Goal: Task Accomplishment & Management: Manage account settings

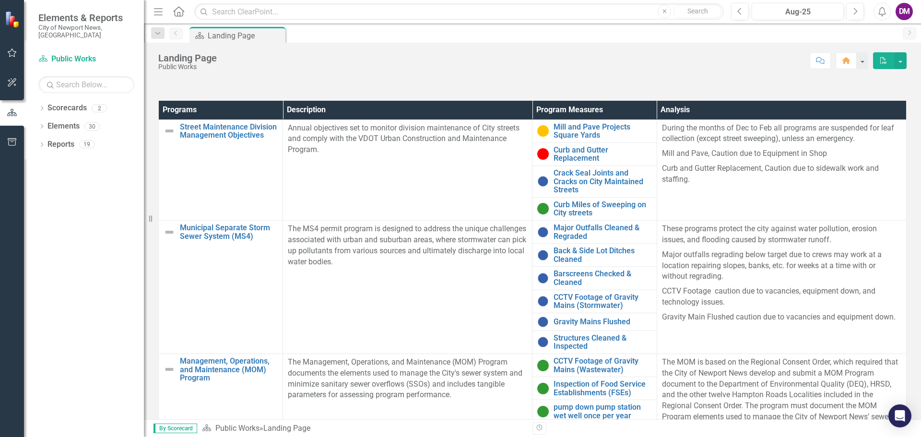
scroll to position [316, 0]
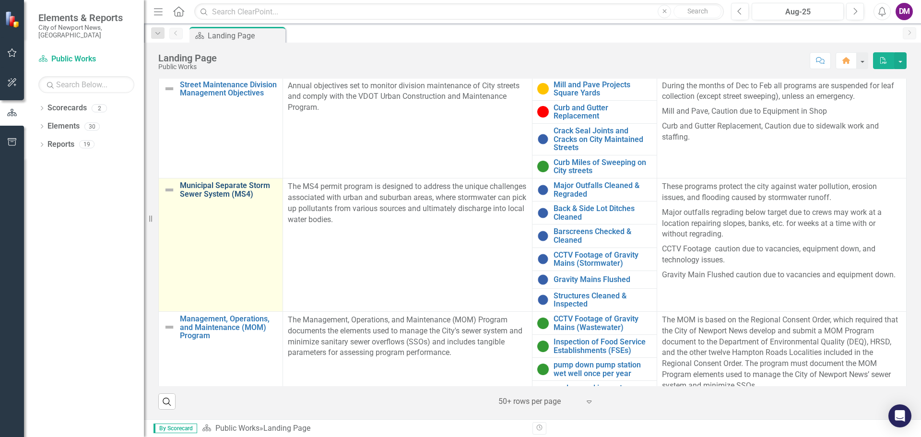
click at [224, 185] on link "Municipal Separate Storm Sewer System (MS4)" at bounding box center [229, 189] width 98 height 17
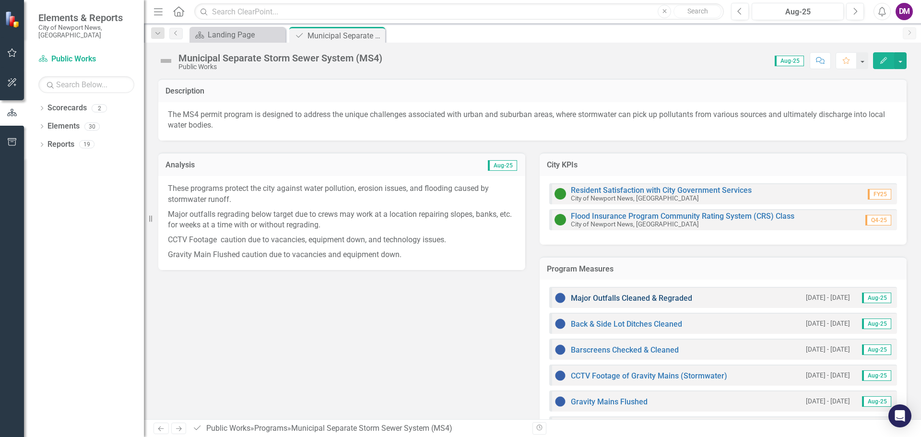
click at [617, 299] on link "Major Outfalls Cleaned & Regraded" at bounding box center [631, 298] width 121 height 9
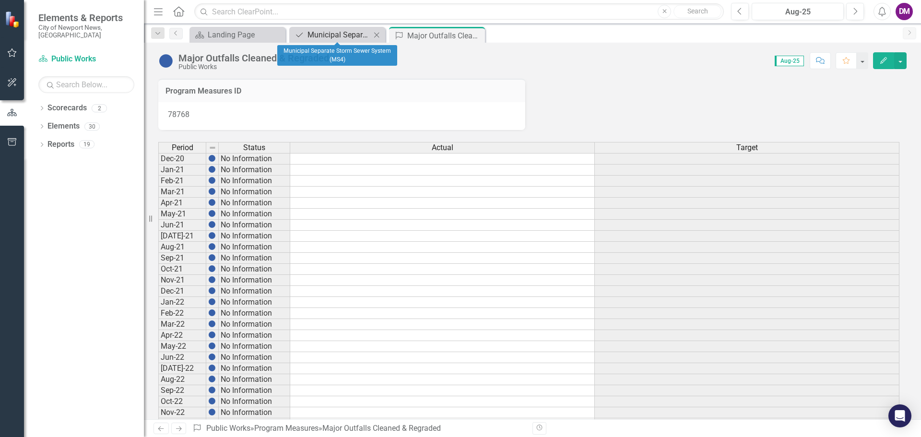
click at [327, 34] on div "Municipal Separate Storm Sewer System (MS4)" at bounding box center [339, 35] width 63 height 12
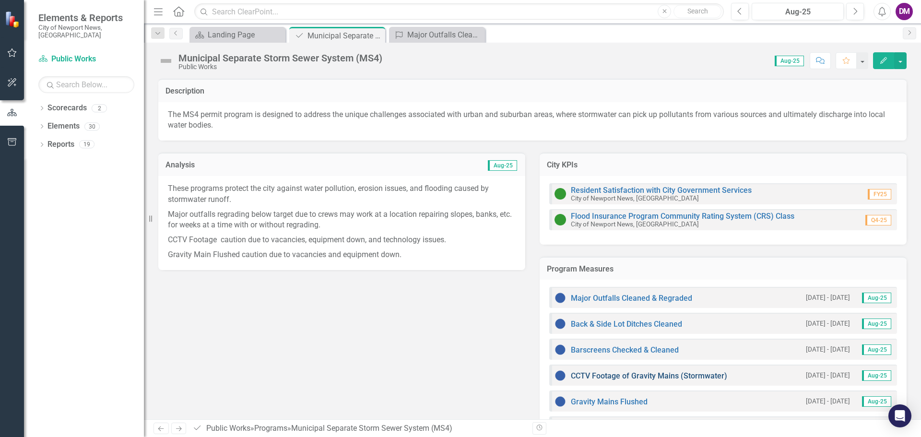
click at [609, 377] on link "CCTV Footage of Gravity Mains (Stormwater)" at bounding box center [649, 375] width 156 height 9
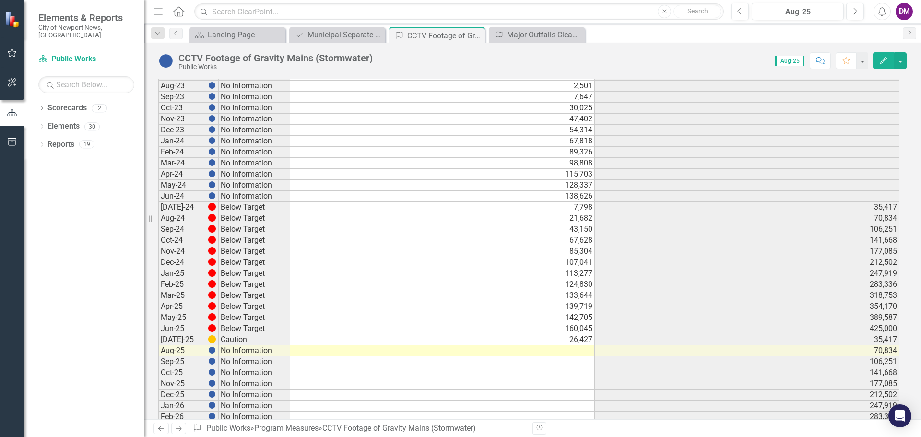
scroll to position [345, 0]
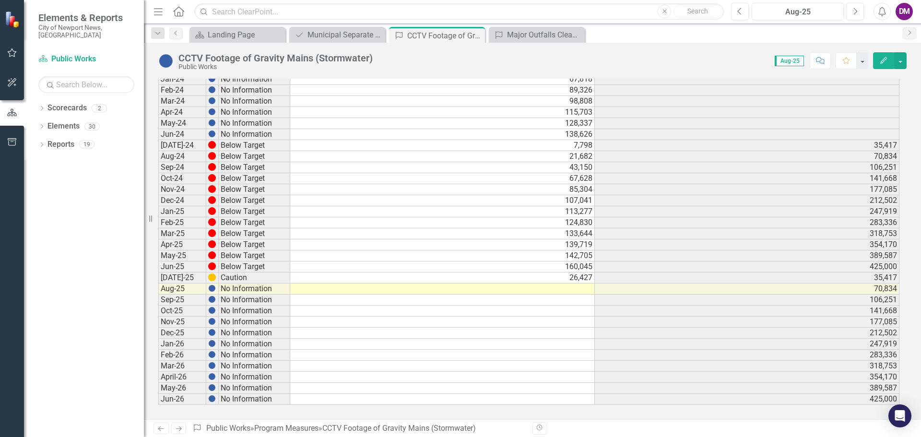
click at [575, 288] on td at bounding box center [442, 289] width 305 height 11
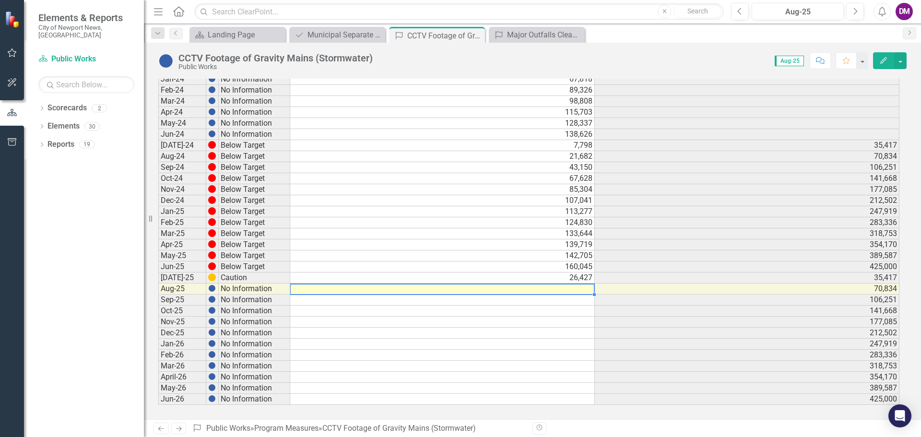
click at [575, 288] on td at bounding box center [442, 289] width 305 height 11
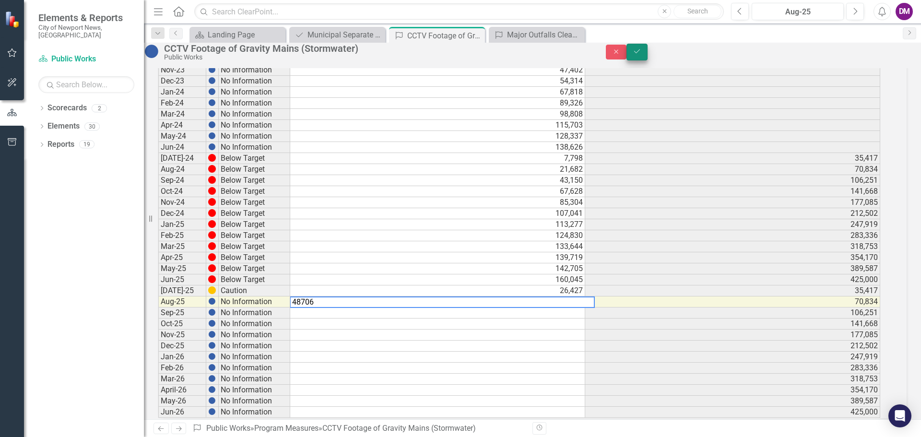
type textarea "48706"
click at [642, 55] on icon "Save" at bounding box center [637, 51] width 9 height 7
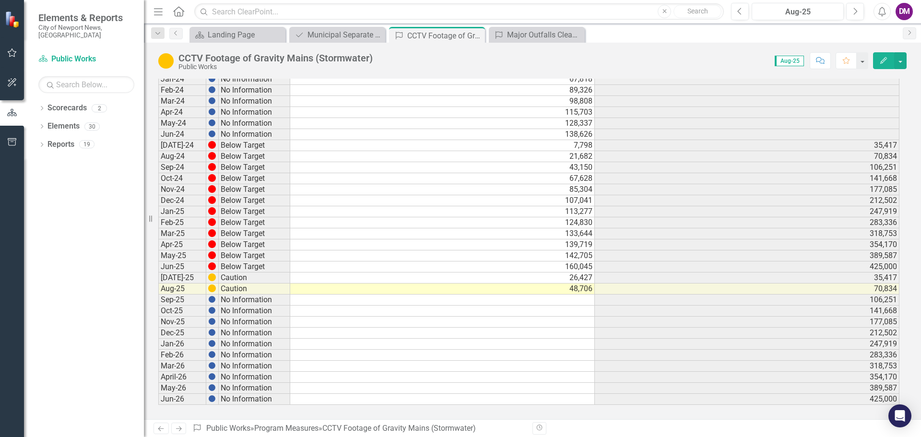
scroll to position [0, 0]
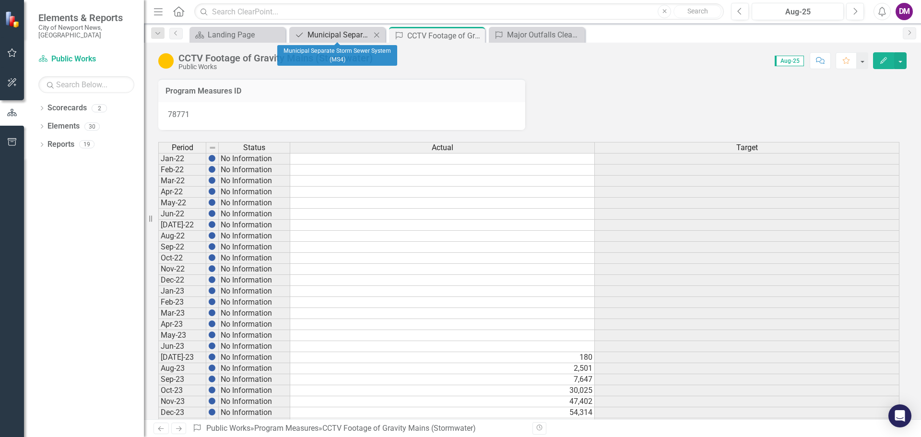
click at [322, 31] on div "Municipal Separate Storm Sewer System (MS4)" at bounding box center [339, 35] width 63 height 12
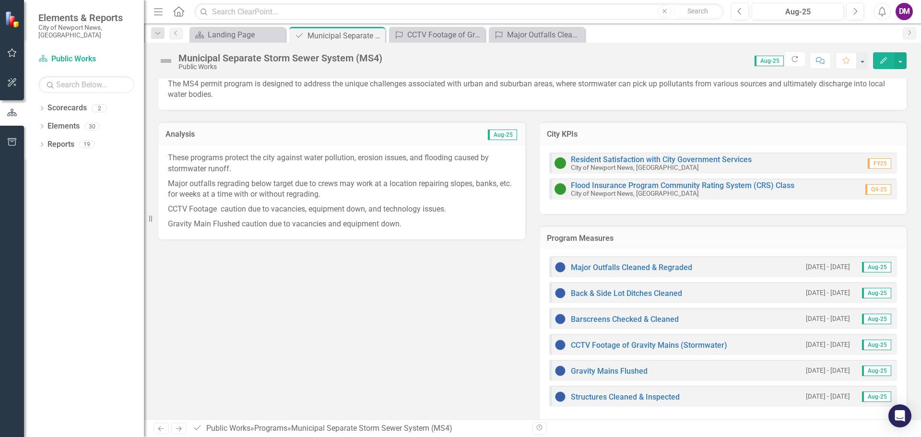
scroll to position [42, 0]
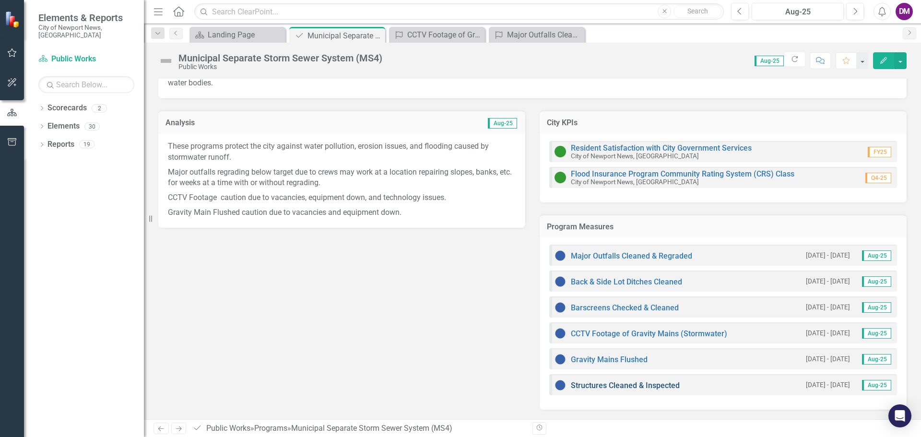
click at [633, 385] on link "Structures Cleaned & Inspected" at bounding box center [625, 385] width 109 height 9
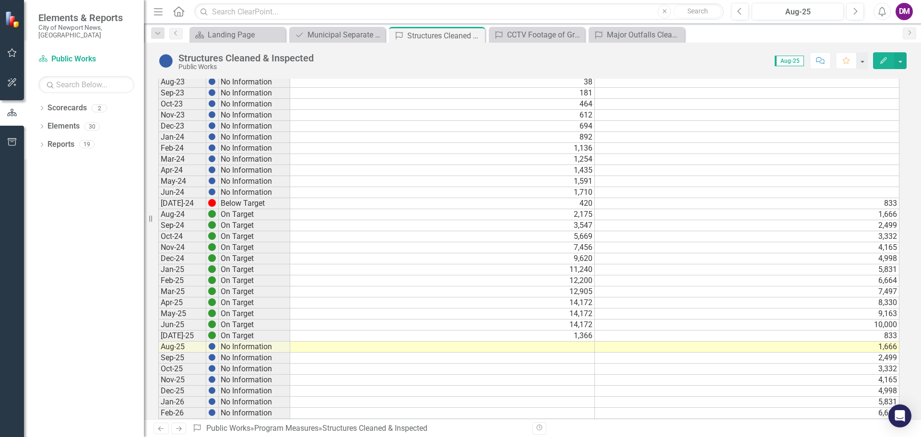
scroll to position [432, 0]
click at [581, 346] on td at bounding box center [442, 345] width 305 height 11
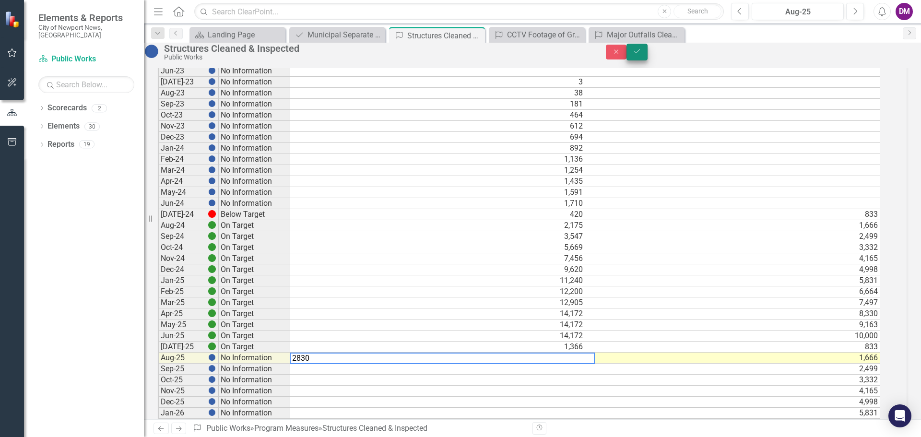
type textarea "2830"
click at [648, 57] on button "Save" at bounding box center [637, 52] width 21 height 17
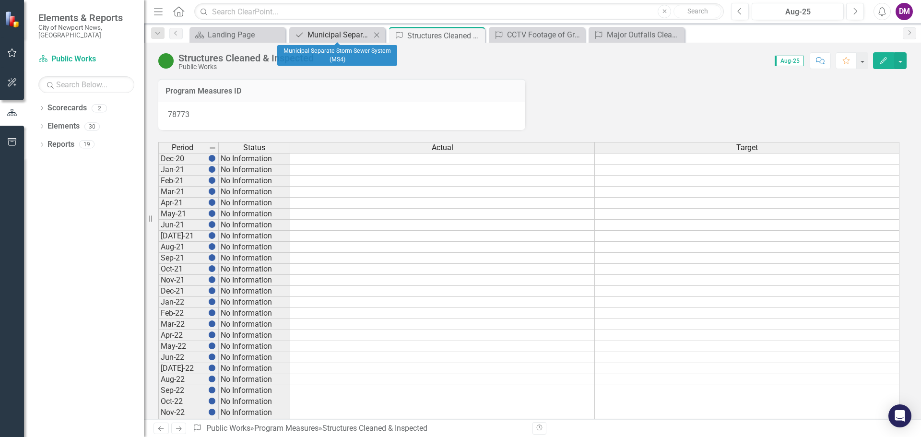
click at [339, 35] on div "Municipal Separate Storm Sewer System (MS4)" at bounding box center [339, 35] width 63 height 12
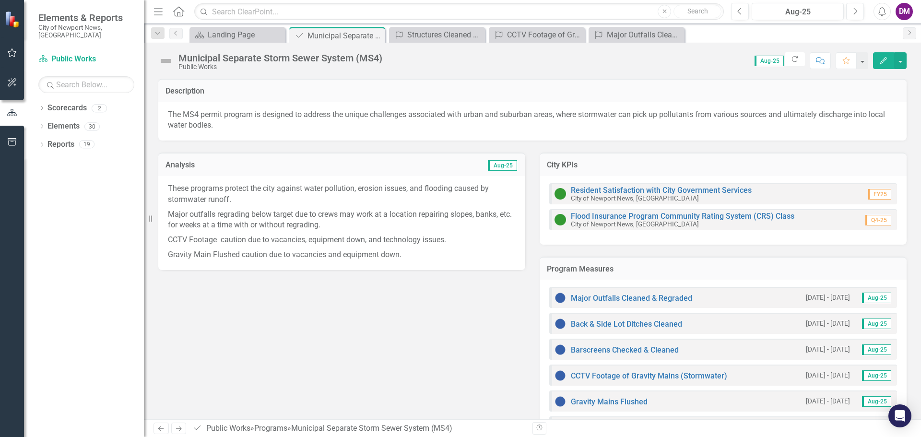
scroll to position [42, 0]
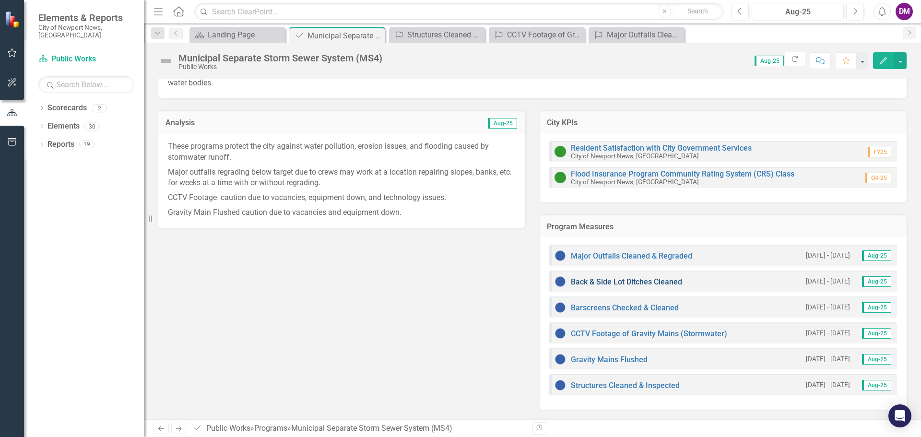
click at [652, 281] on link "Back & Side Lot Ditches Cleaned" at bounding box center [626, 281] width 111 height 9
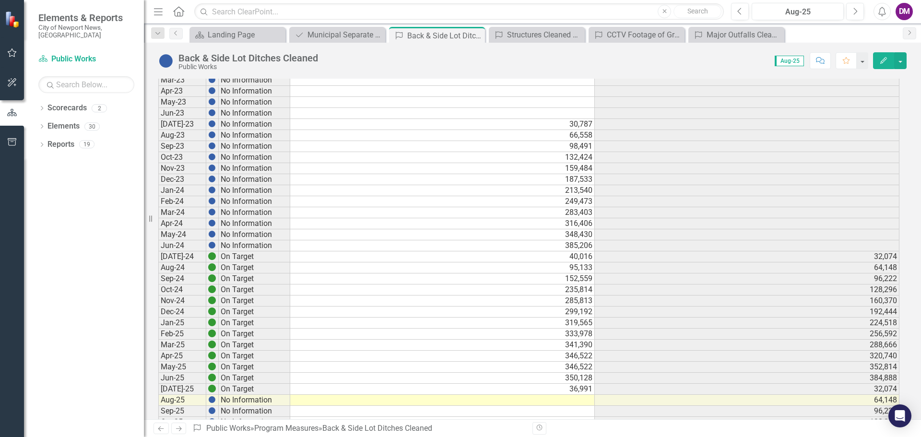
scroll to position [432, 0]
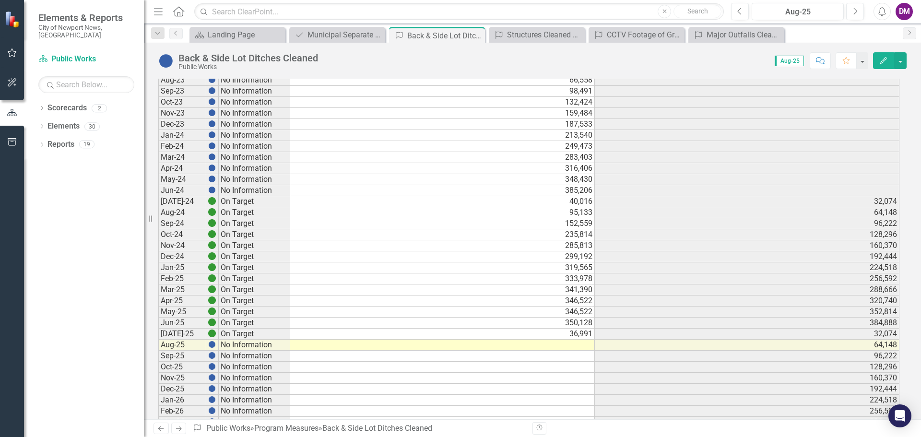
click at [573, 346] on td at bounding box center [442, 345] width 305 height 11
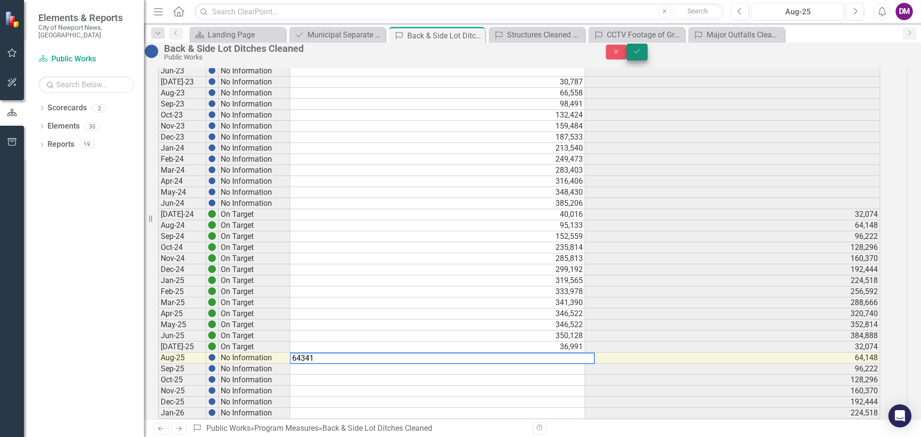
type textarea "64341"
click at [642, 55] on icon "Save" at bounding box center [637, 51] width 9 height 7
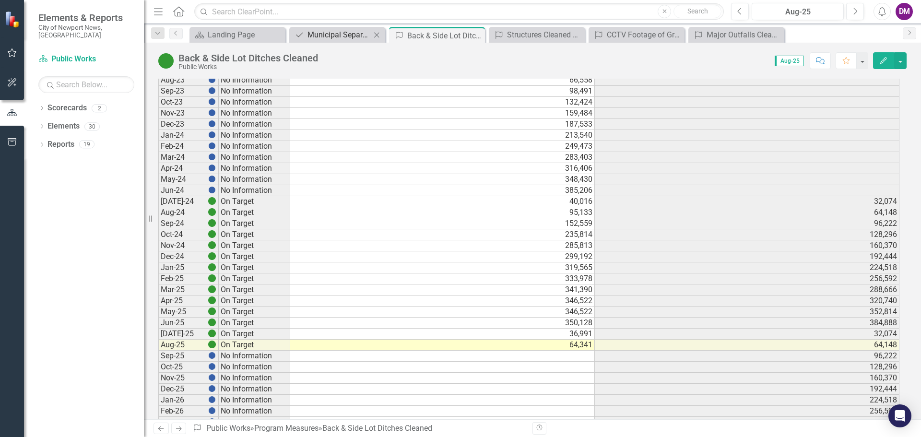
click at [327, 36] on div "Municipal Separate Storm Sewer System (MS4)" at bounding box center [339, 35] width 63 height 12
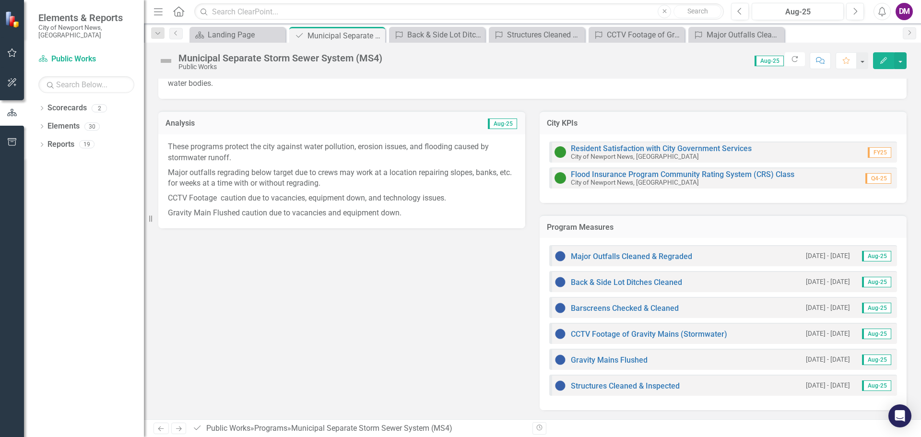
scroll to position [42, 0]
click at [628, 358] on link "Gravity Mains Flushed" at bounding box center [609, 359] width 77 height 9
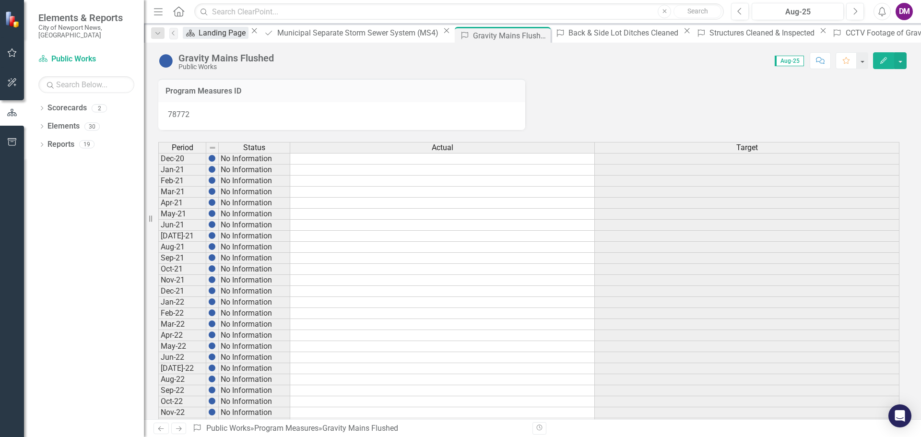
click at [237, 36] on div "Landing Page" at bounding box center [224, 33] width 50 height 12
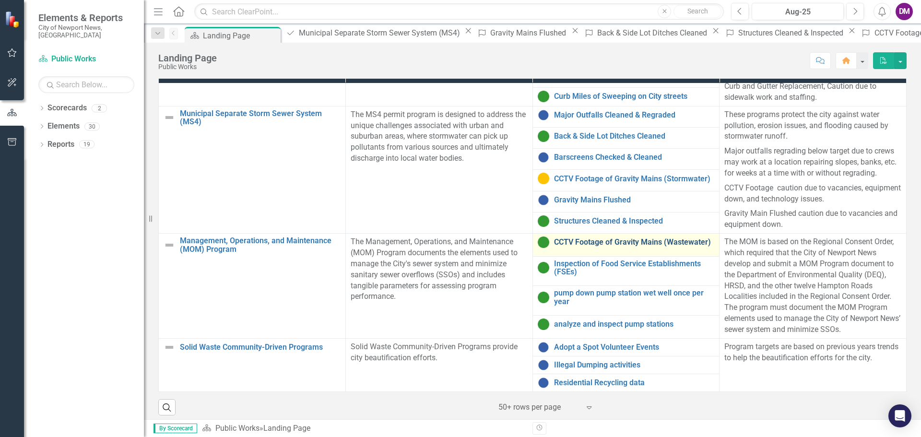
scroll to position [77, 0]
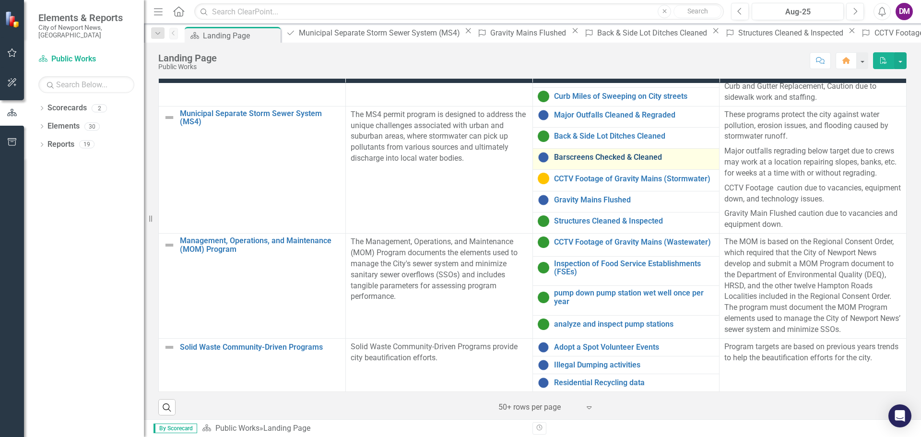
click at [570, 162] on link "Barscreens Checked & Cleaned" at bounding box center [634, 157] width 161 height 9
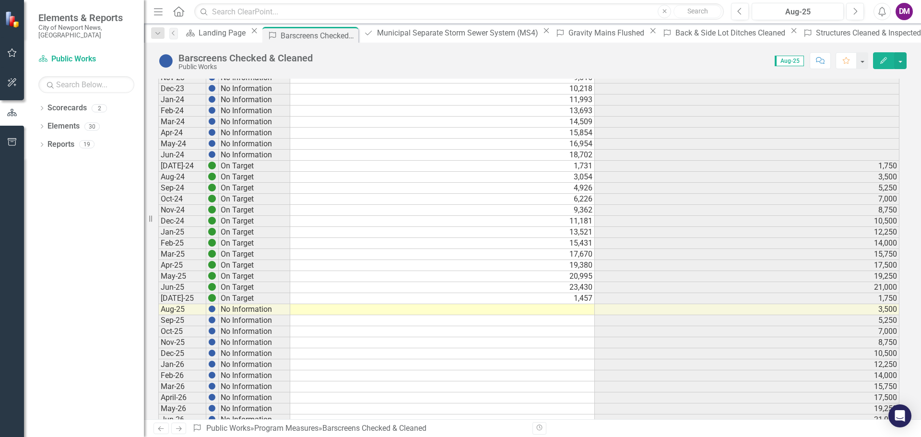
scroll to position [488, 0]
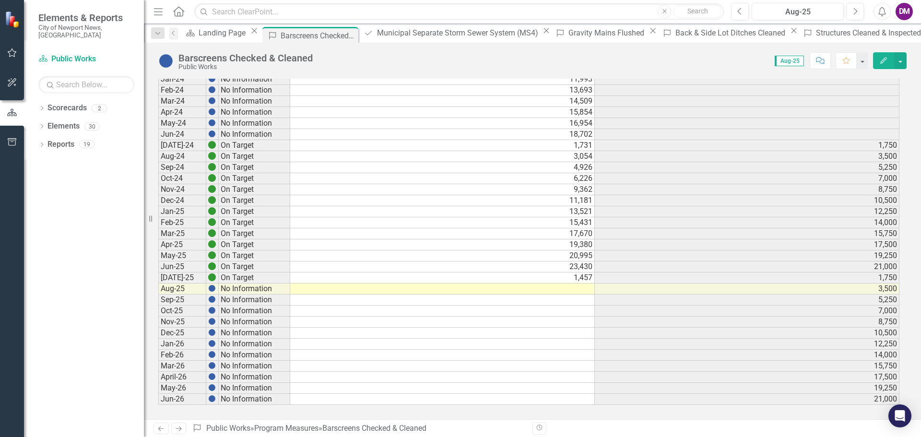
click at [568, 290] on td at bounding box center [442, 289] width 305 height 11
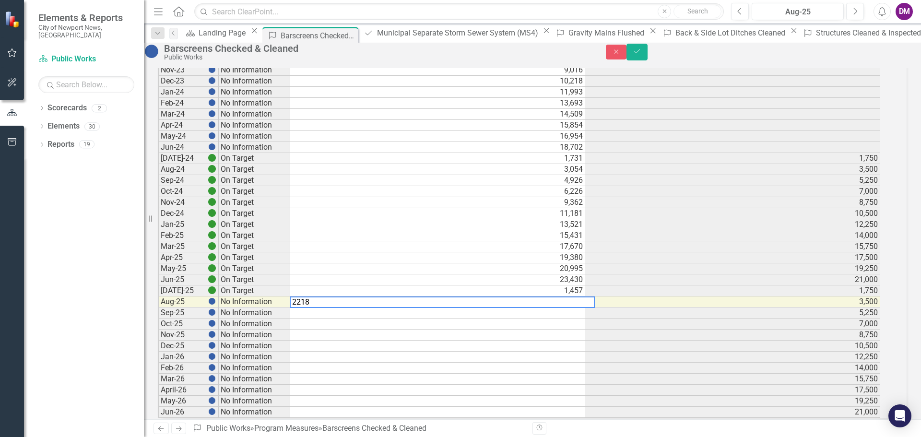
click at [446, 308] on textarea "2218" at bounding box center [442, 303] width 305 height 12
type textarea "3675"
click at [642, 55] on icon "Save" at bounding box center [637, 51] width 9 height 7
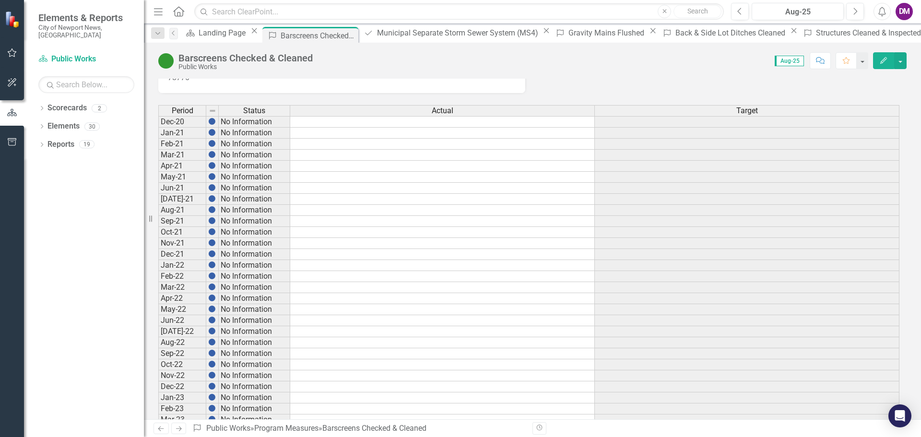
scroll to position [0, 0]
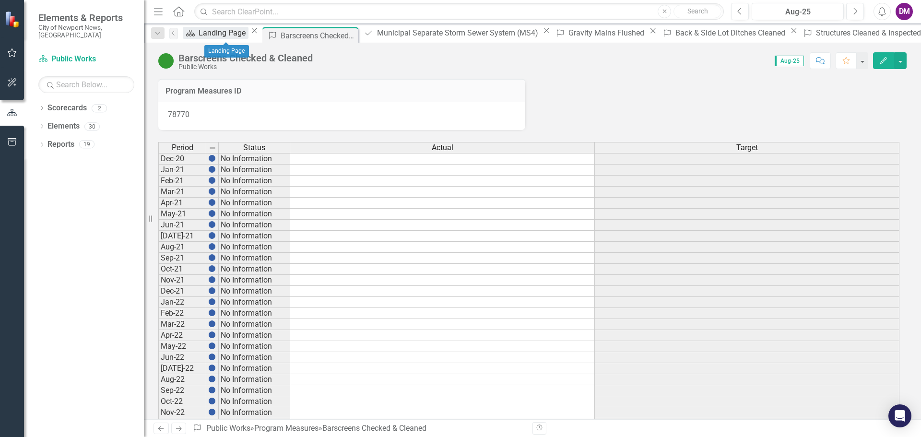
click at [236, 37] on div "Landing Page" at bounding box center [224, 33] width 50 height 12
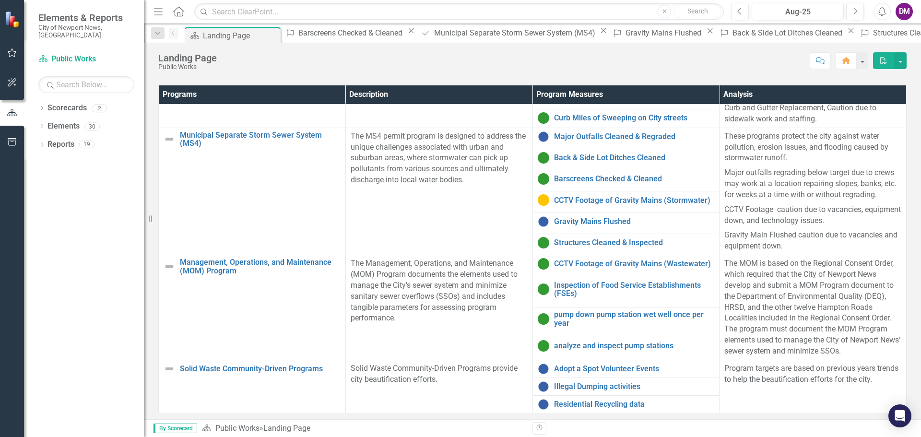
scroll to position [77, 0]
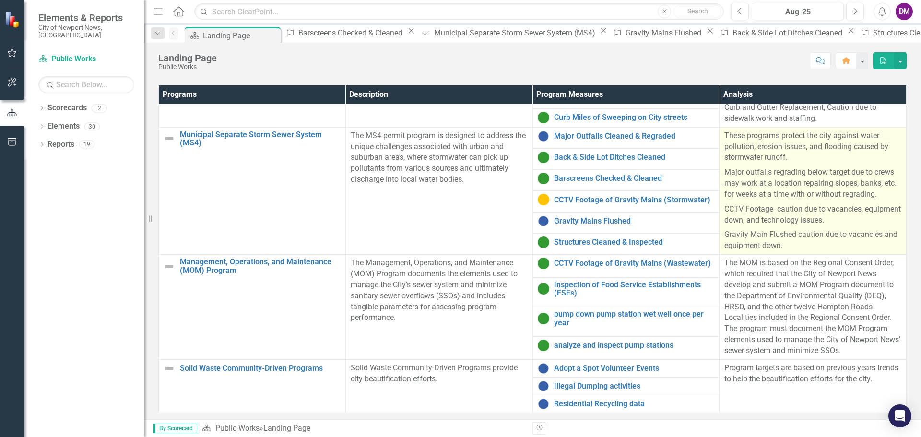
click at [725, 179] on p "Major outfalls regrading below target due to crews may work at a location repai…" at bounding box center [813, 183] width 177 height 37
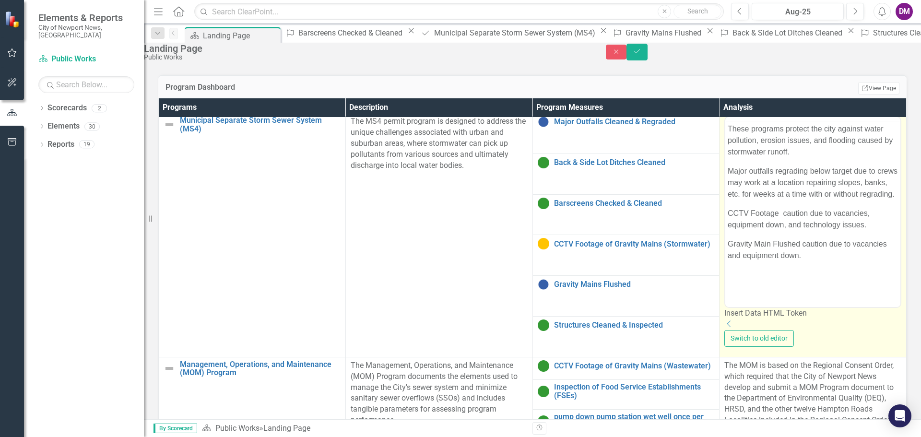
scroll to position [0, 0]
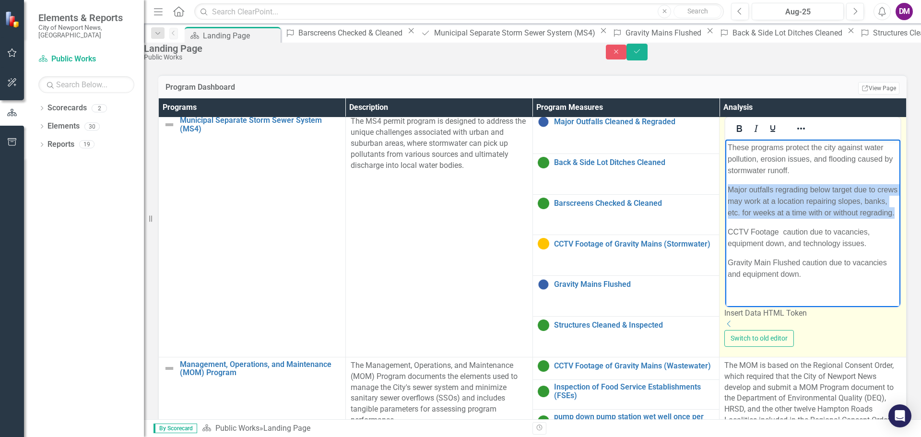
drag, startPoint x: 728, startPoint y: 175, endPoint x: 808, endPoint y: 204, distance: 85.5
click at [807, 204] on body "These programs protect the city against water pollution, erosion issues, and fl…" at bounding box center [813, 215] width 175 height 151
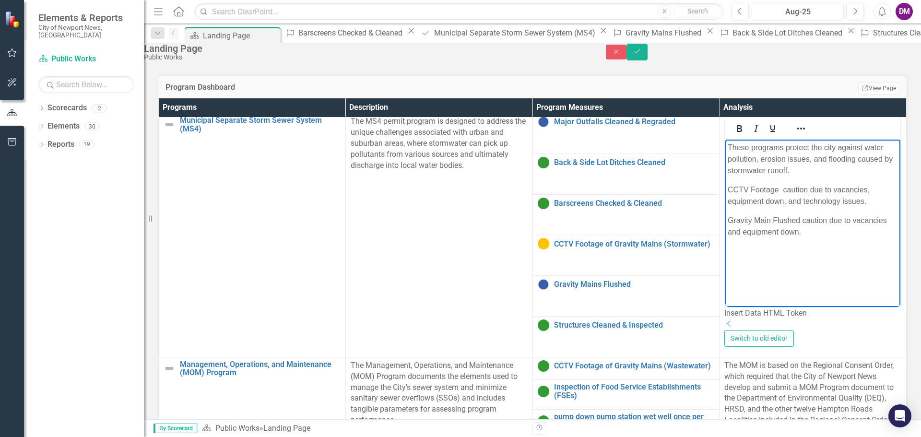
click at [800, 248] on body "These programs protect the city against water pollution, erosion issues, and fl…" at bounding box center [813, 212] width 175 height 144
drag, startPoint x: 730, startPoint y: 209, endPoint x: 771, endPoint y: 224, distance: 43.4
click at [771, 224] on p "Gravity Main Flushed caution due to vacancies and equipment down." at bounding box center [813, 226] width 170 height 23
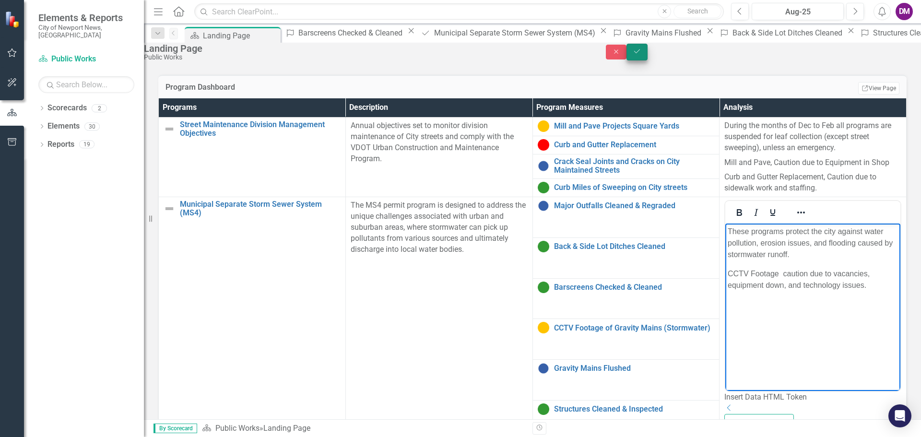
click at [648, 60] on button "Save" at bounding box center [637, 52] width 21 height 17
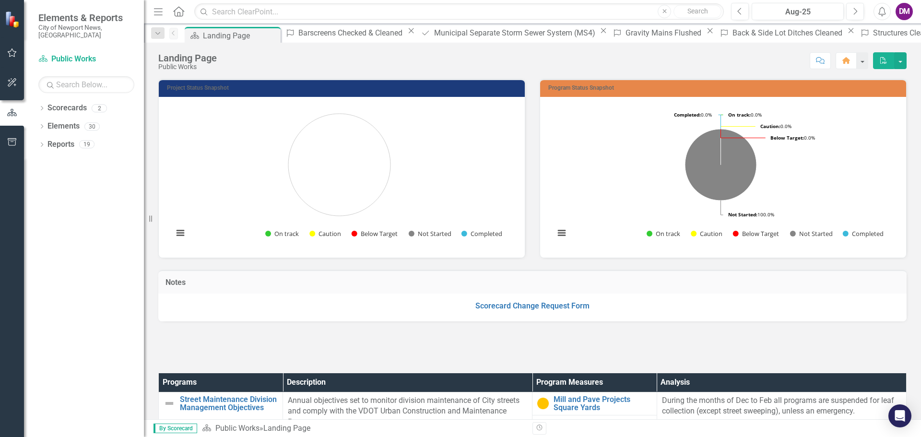
scroll to position [288, 0]
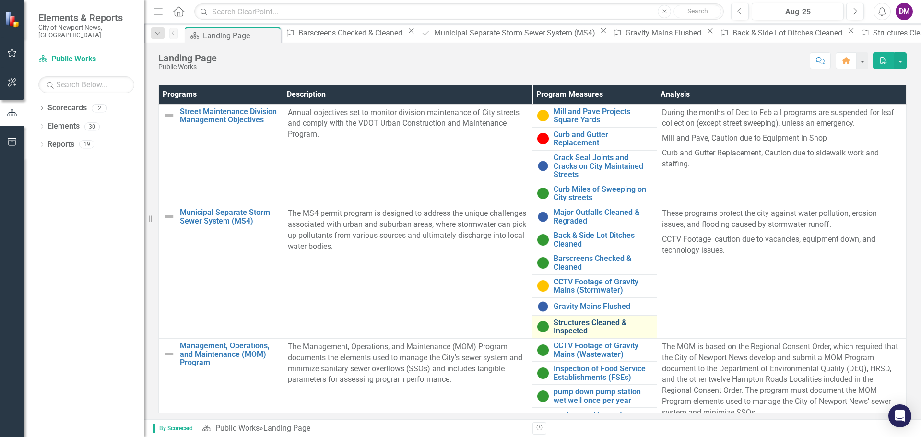
click at [574, 328] on link "Structures Cleaned & Inspected" at bounding box center [603, 327] width 98 height 17
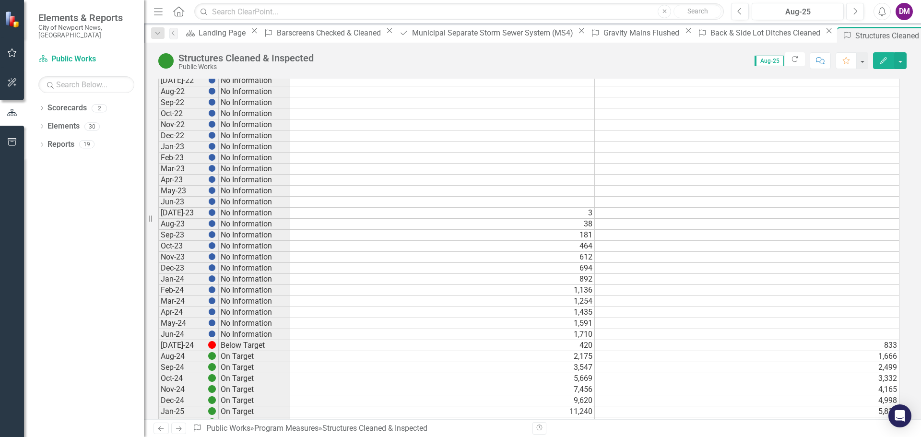
scroll to position [488, 0]
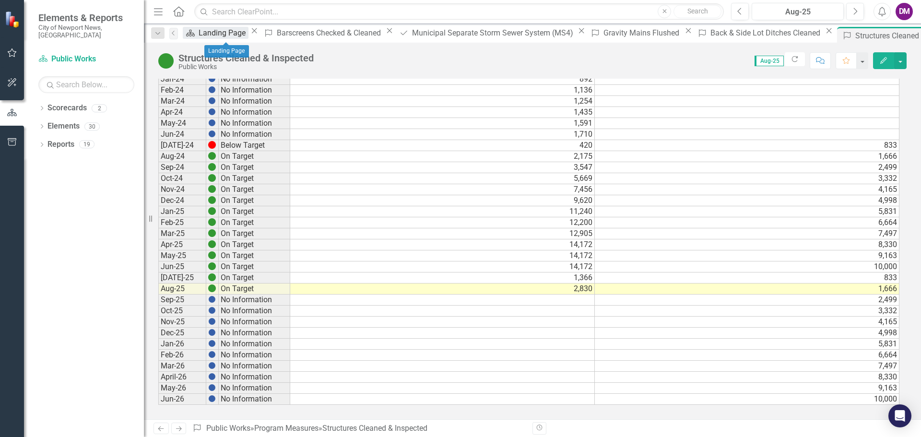
click at [245, 37] on div "Landing Page" at bounding box center [224, 33] width 50 height 12
